Goal: Task Accomplishment & Management: Use online tool/utility

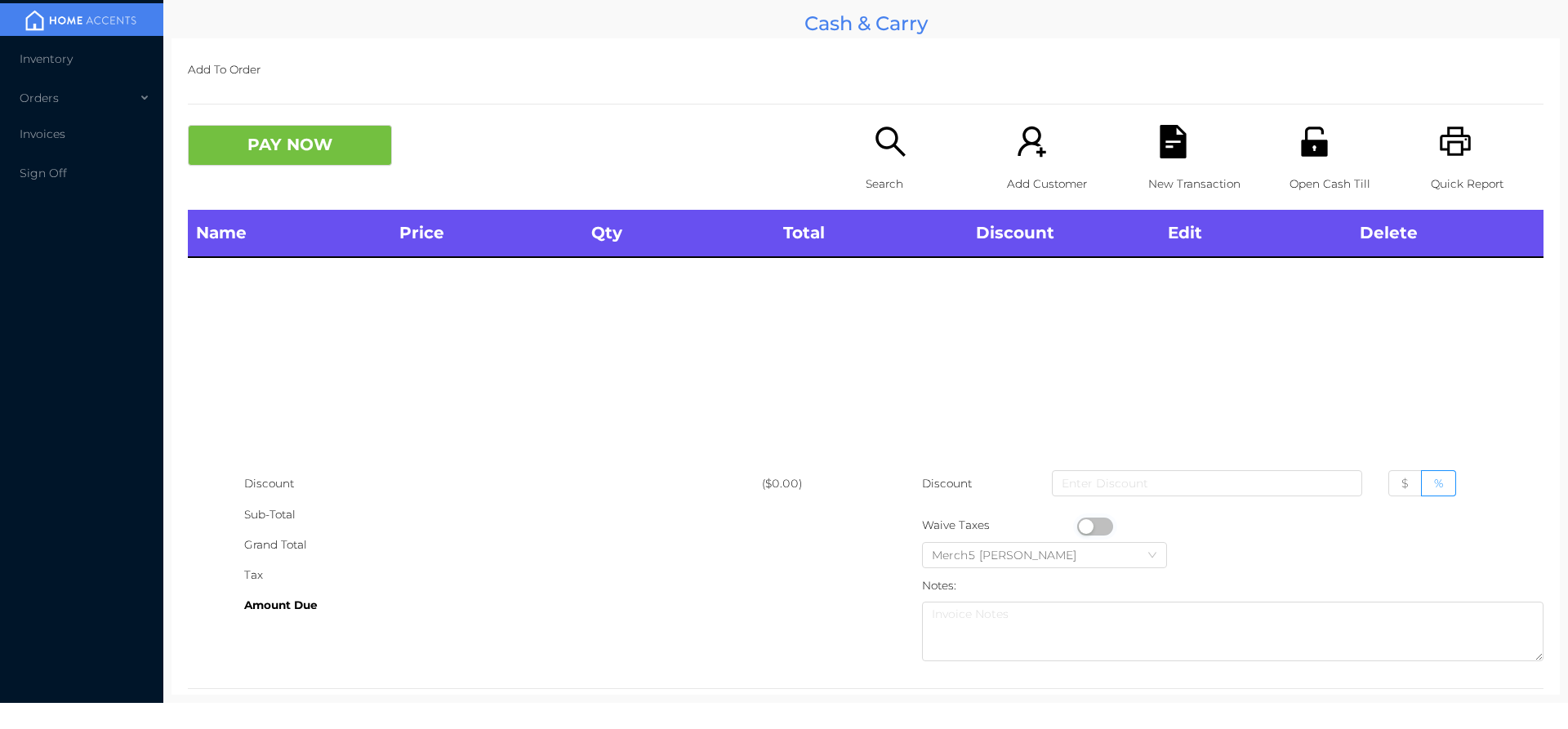
scroll to position [30, 0]
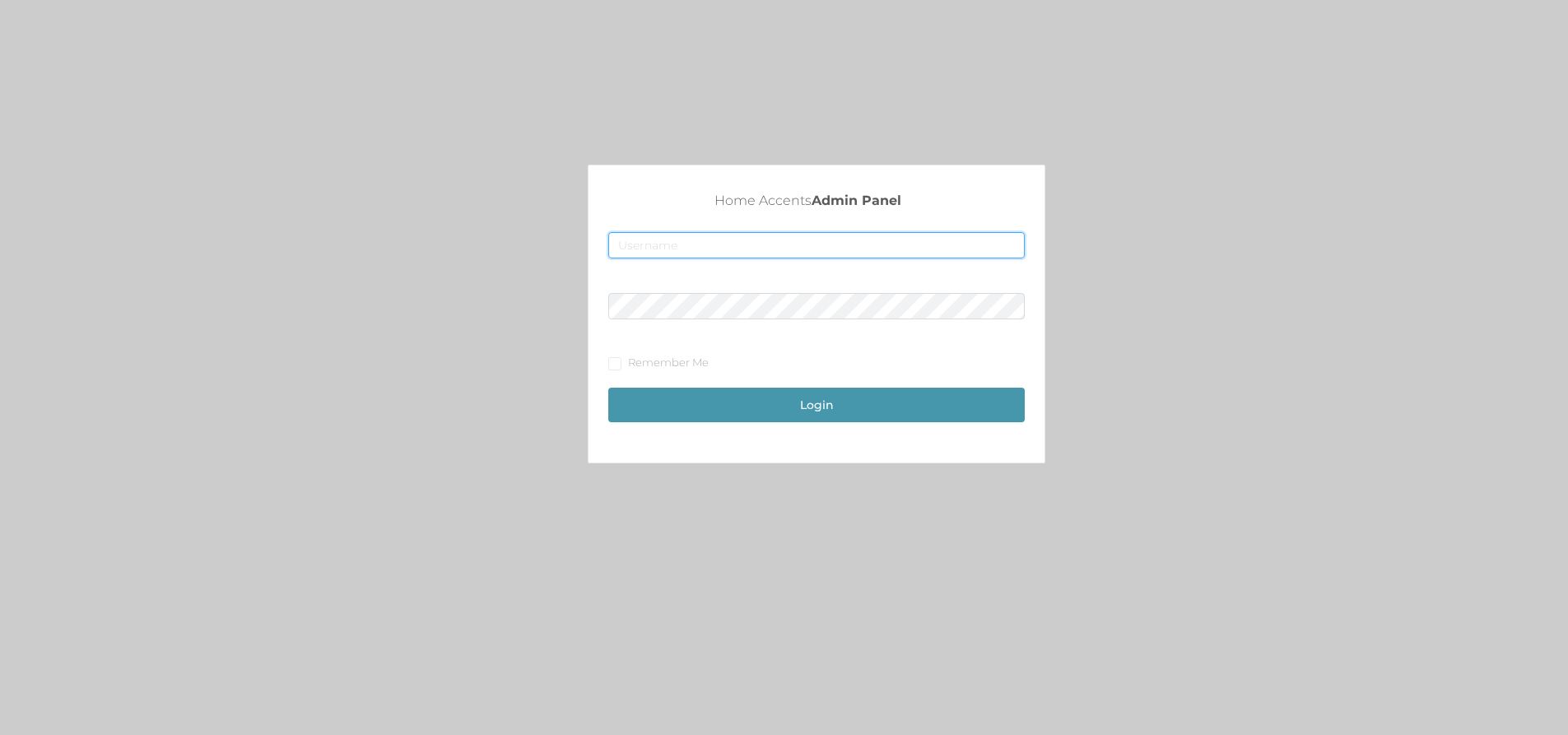
click at [869, 244] on input "text" at bounding box center [816, 245] width 416 height 26
type input "[EMAIL_ADDRESS][DOMAIN_NAME]"
click at [789, 404] on button "Login" at bounding box center [816, 404] width 416 height 35
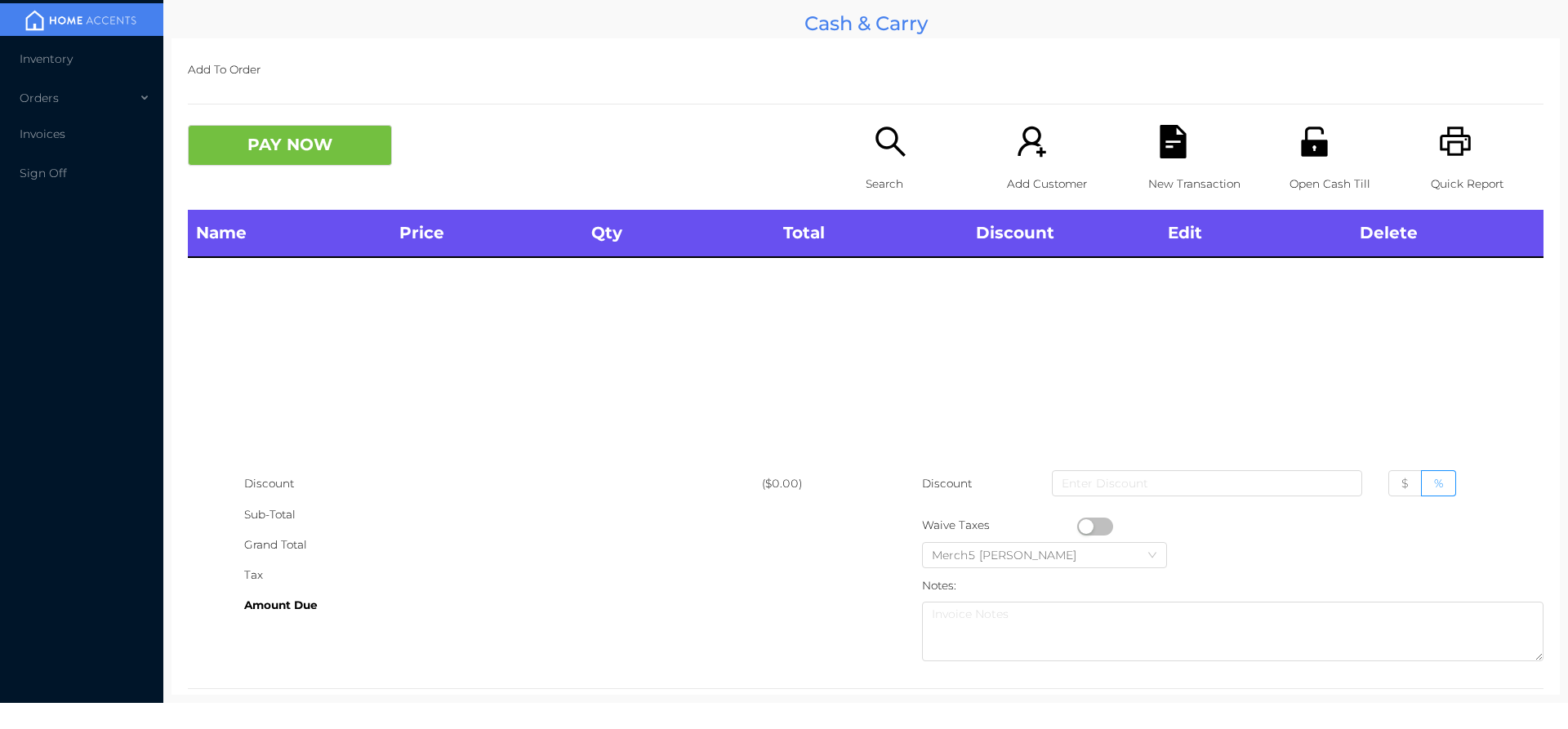
click at [913, 167] on div "Search" at bounding box center [922, 167] width 113 height 85
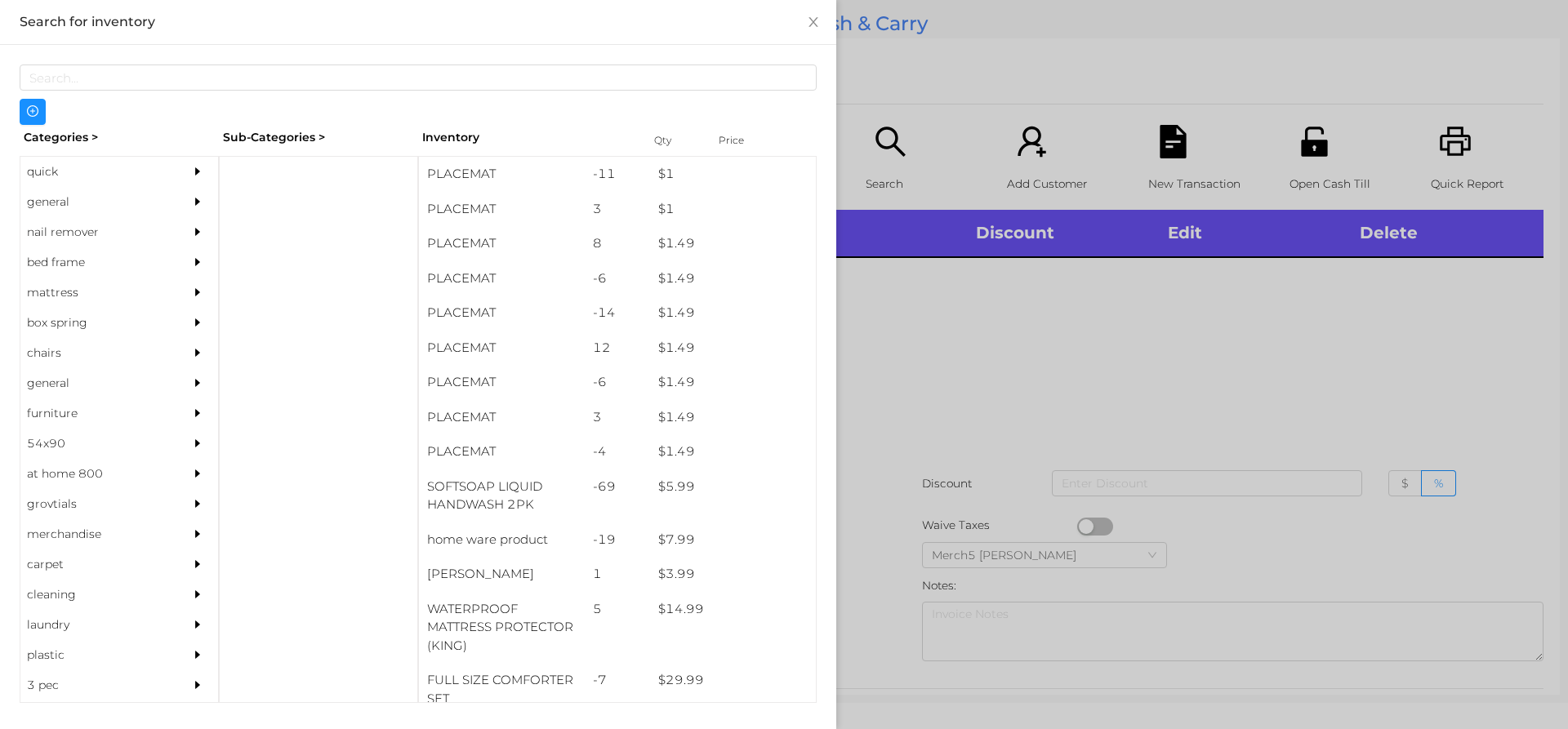
click at [95, 204] on div "general" at bounding box center [94, 201] width 148 height 30
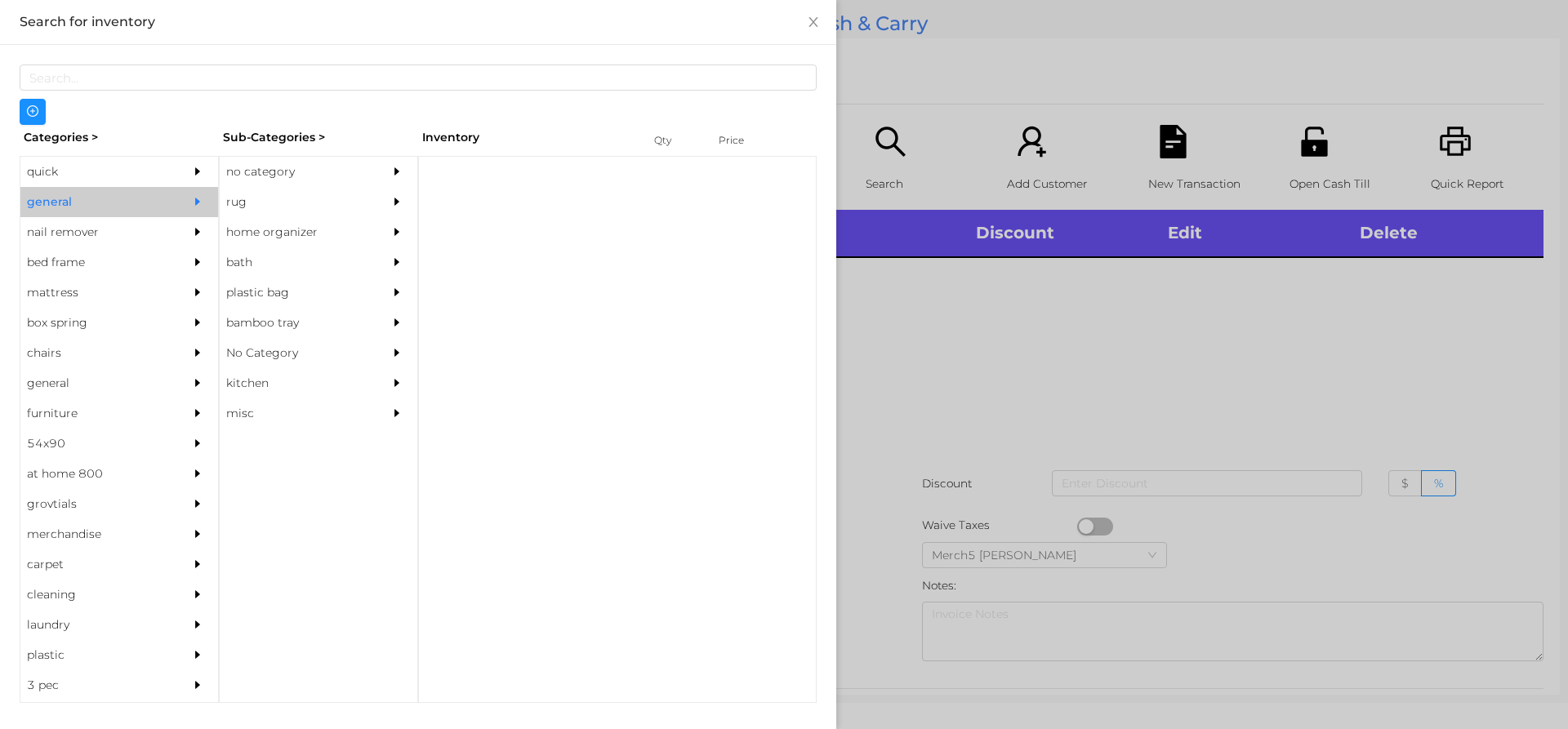
click at [325, 180] on div "no category" at bounding box center [294, 172] width 148 height 30
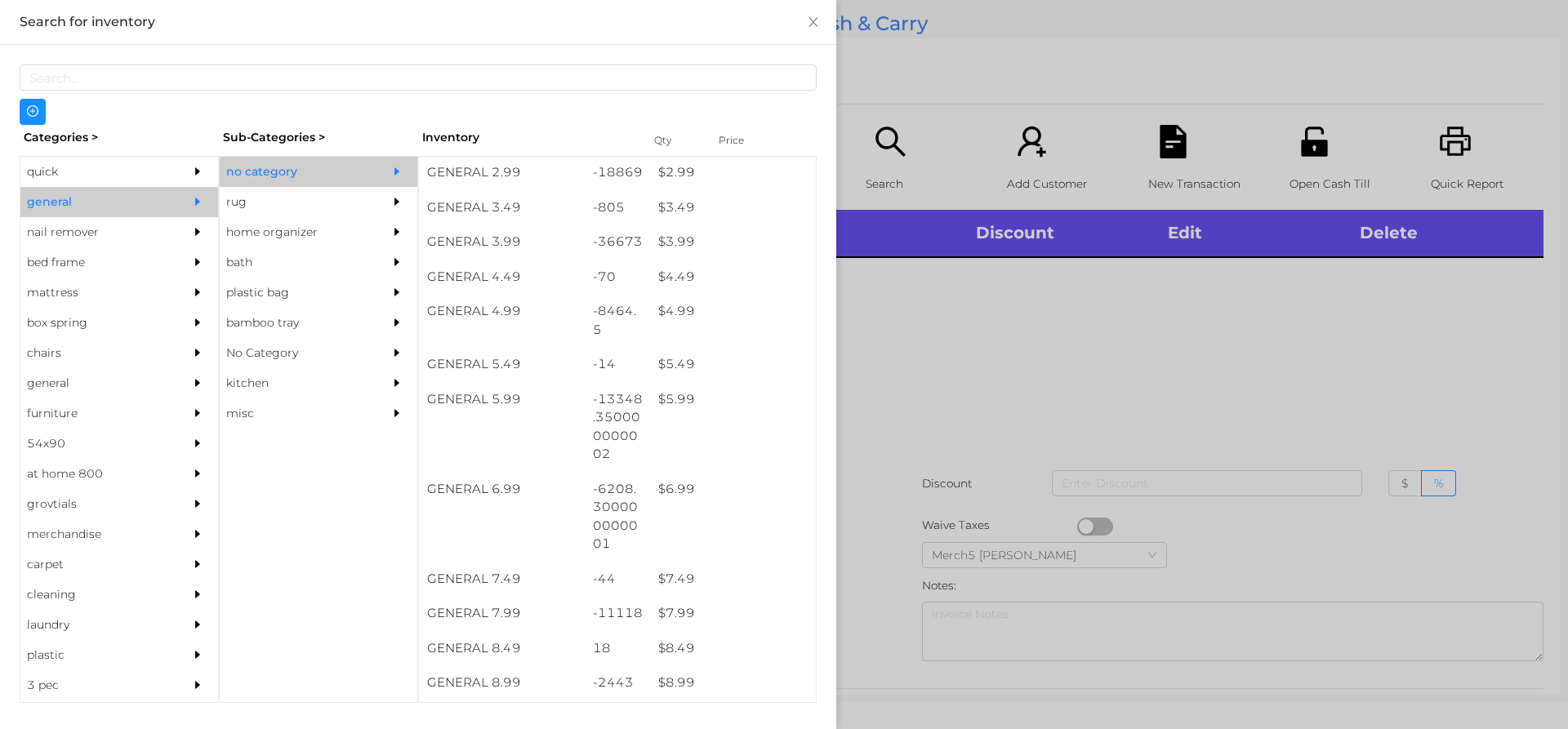
scroll to position [571, 0]
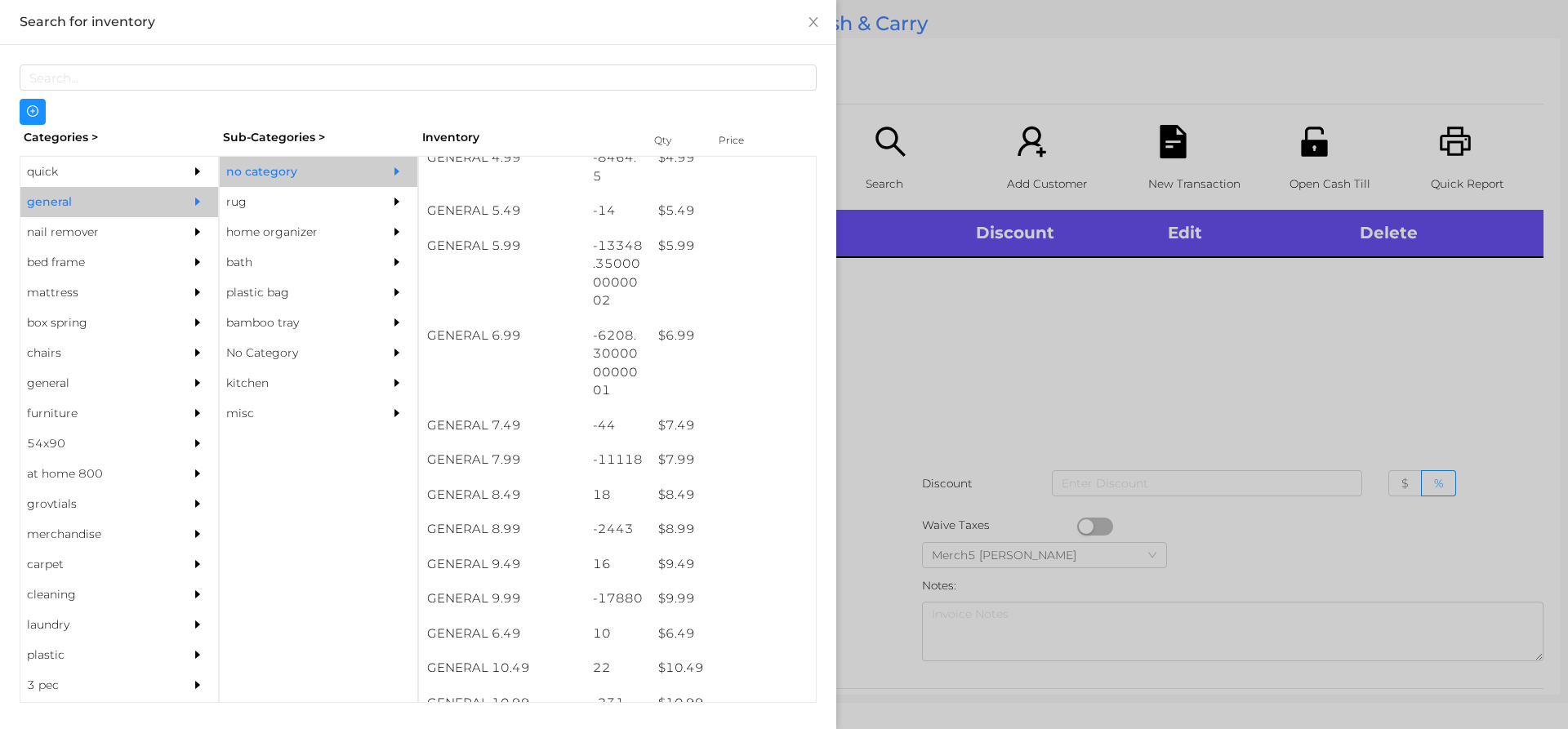
click at [995, 339] on div at bounding box center [784, 364] width 1568 height 729
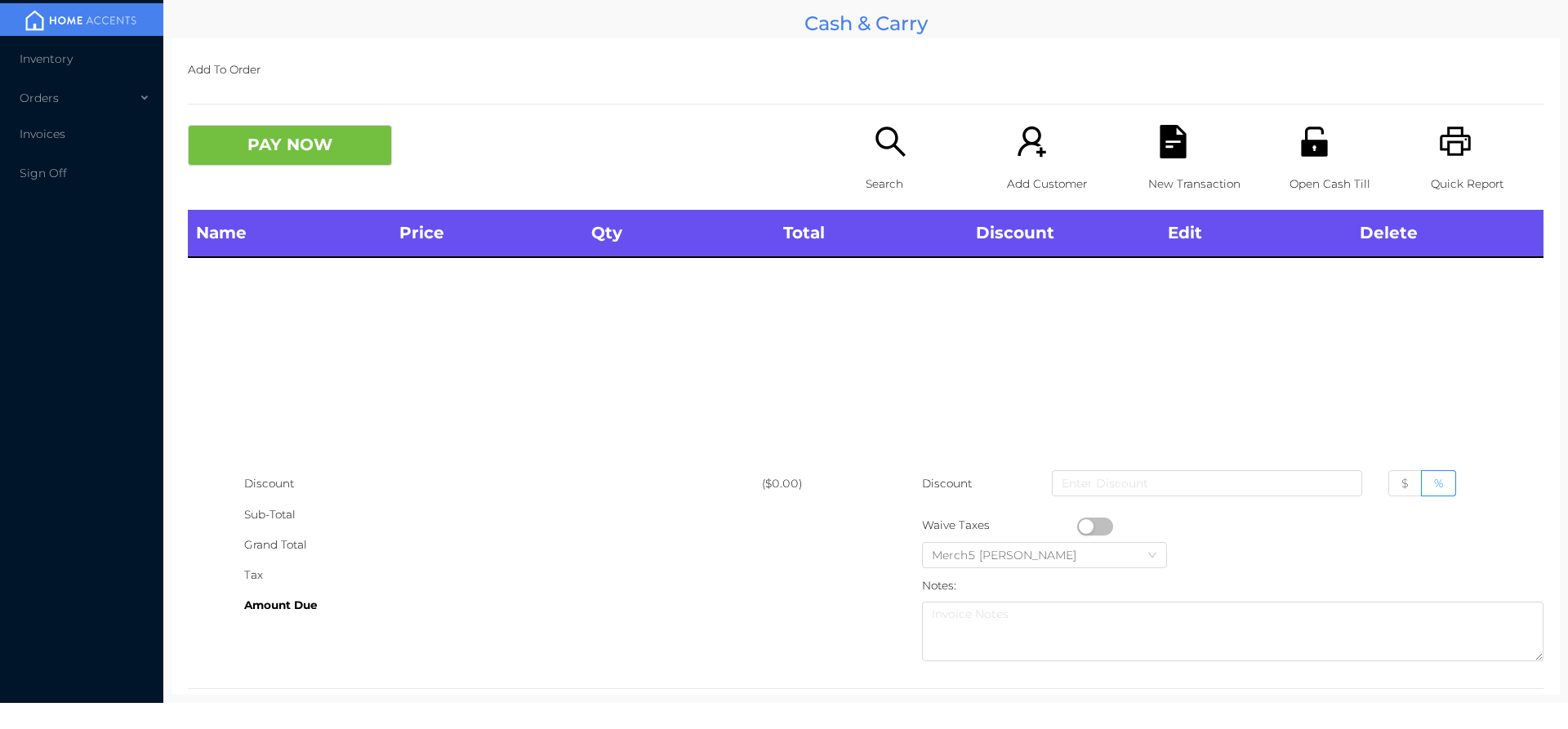
click at [879, 142] on icon "icon: search" at bounding box center [891, 142] width 34 height 34
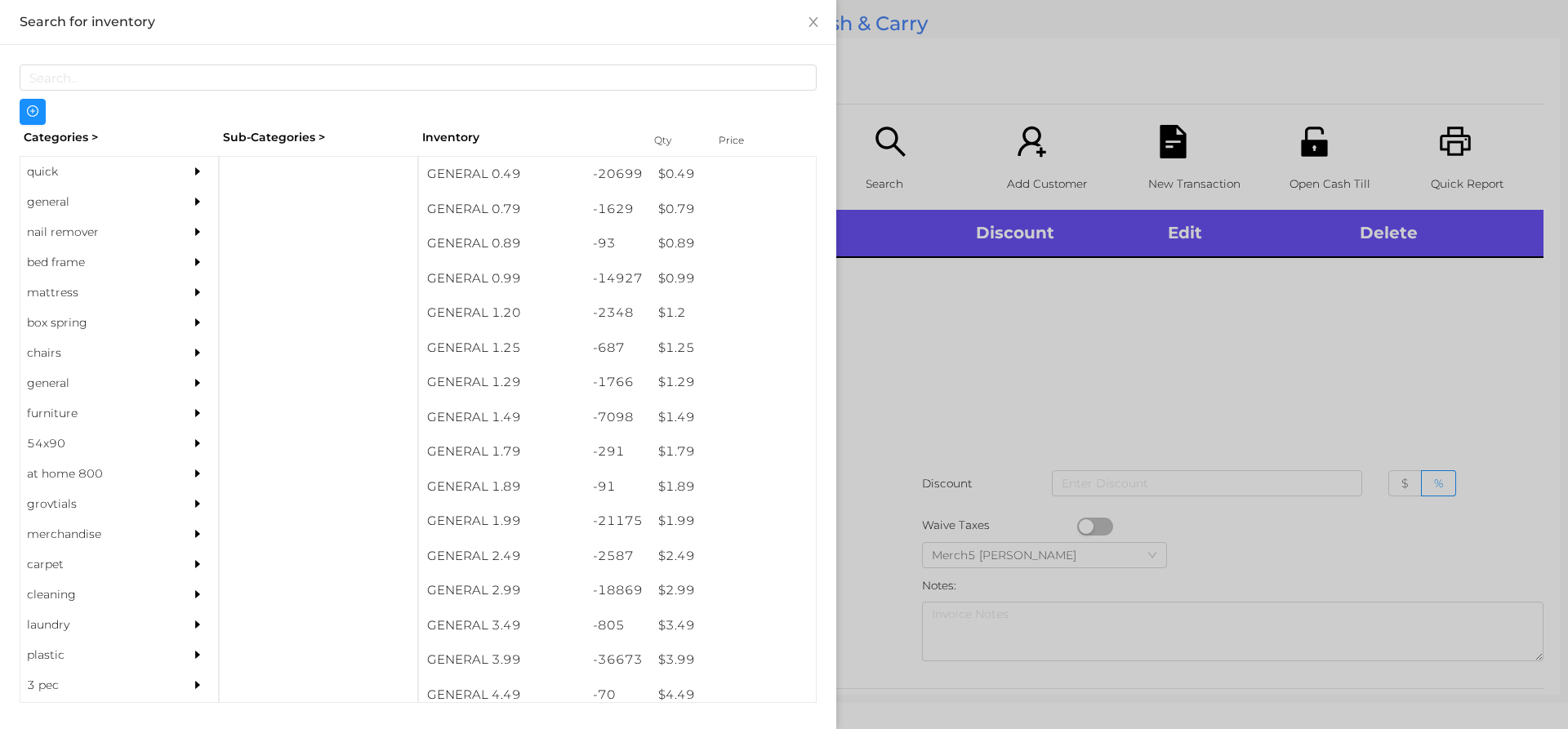
click at [1152, 351] on div at bounding box center [784, 364] width 1568 height 729
